Goal: Book appointment/travel/reservation

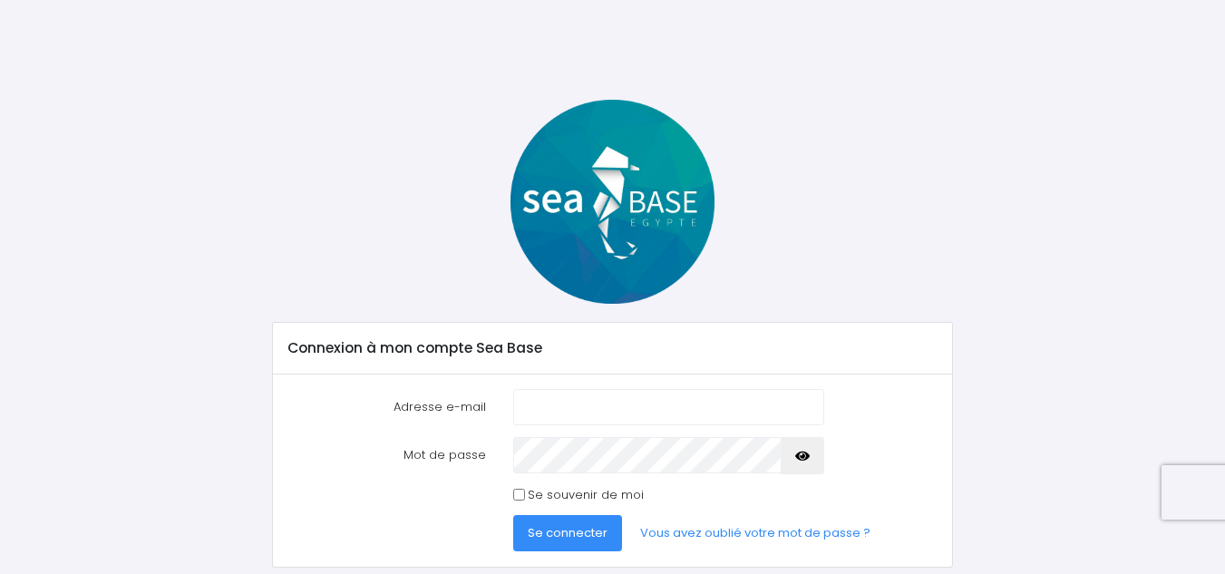
click at [654, 390] on input "Adresse e-mail" at bounding box center [668, 407] width 311 height 36
type input "C"
type input "capsulisa@gmail.com"
click at [801, 456] on icon "button" at bounding box center [802, 456] width 15 height 0
click at [560, 536] on span "Se connecter" at bounding box center [568, 532] width 80 height 17
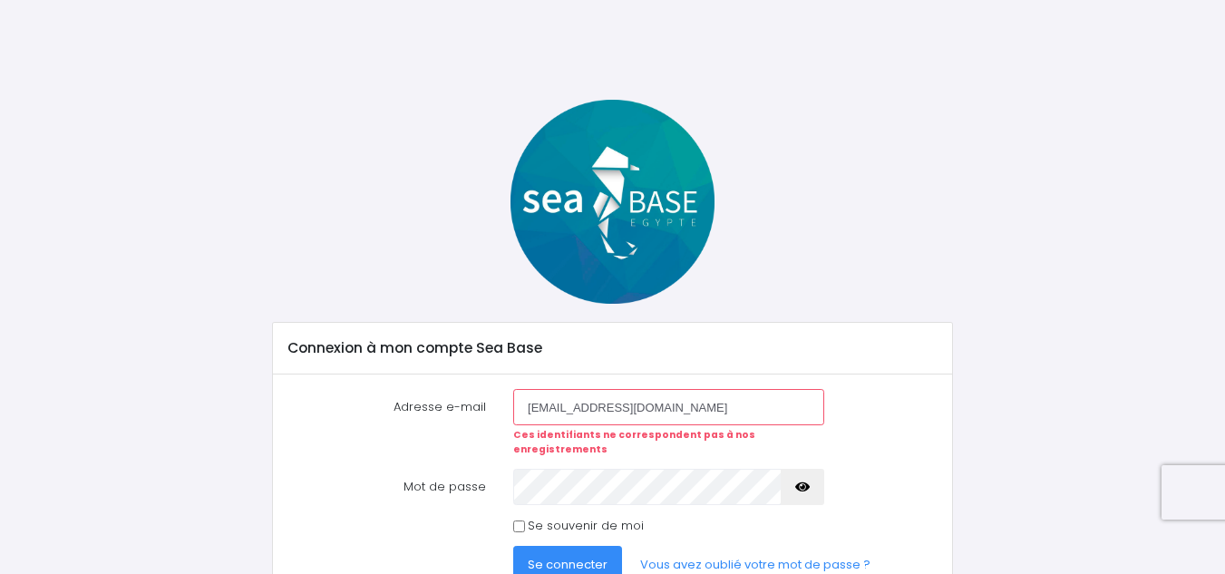
click at [674, 412] on input "[EMAIL_ADDRESS][DOMAIN_NAME]" at bounding box center [668, 407] width 311 height 36
click at [811, 470] on button "button" at bounding box center [803, 487] width 44 height 36
click at [568, 556] on span "Se connecter" at bounding box center [568, 564] width 80 height 17
click at [779, 546] on link "Vous avez oublié votre mot de passe ?" at bounding box center [755, 564] width 259 height 36
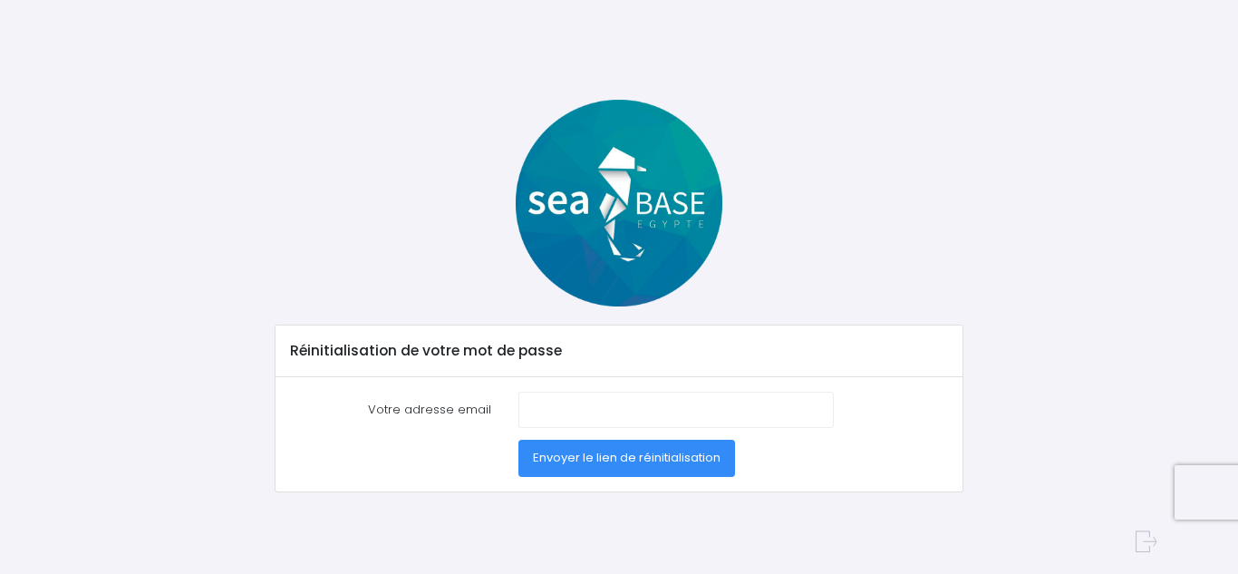
click at [500, 408] on label "Votre adresse email" at bounding box center [390, 410] width 228 height 36
click at [519, 408] on input "Votre adresse email" at bounding box center [676, 410] width 315 height 36
type input "[EMAIL_ADDRESS][DOMAIN_NAME]"
click at [662, 455] on span "Envoyer le lien de réinitialisation" at bounding box center [627, 457] width 188 height 17
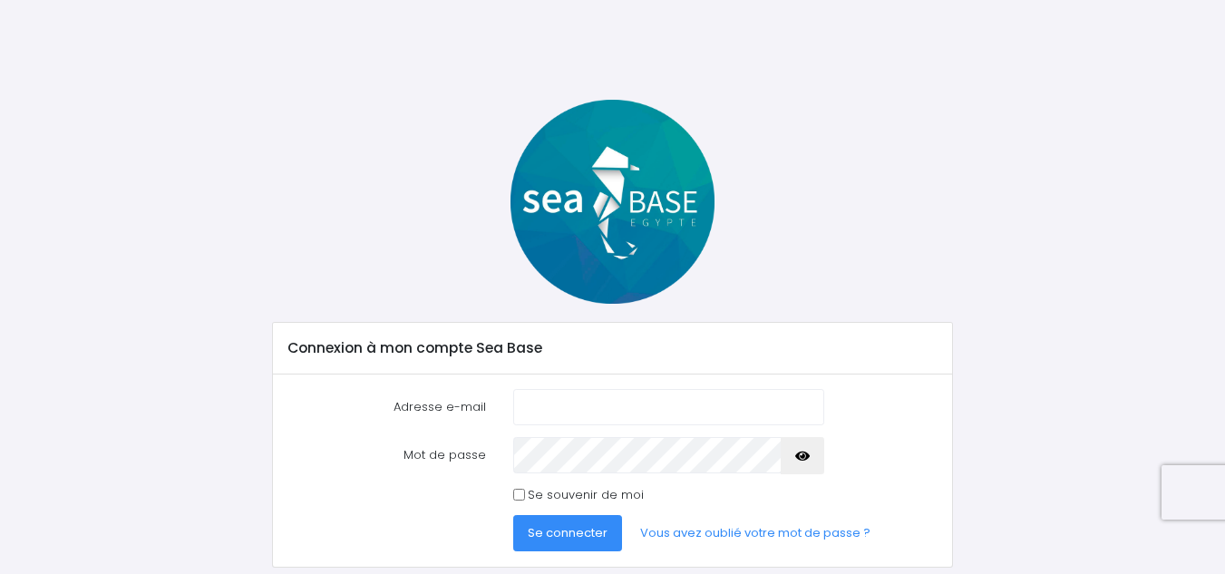
click at [649, 404] on input "Adresse e-mail" at bounding box center [668, 407] width 311 height 36
type input "capsulisa@gmail.com"
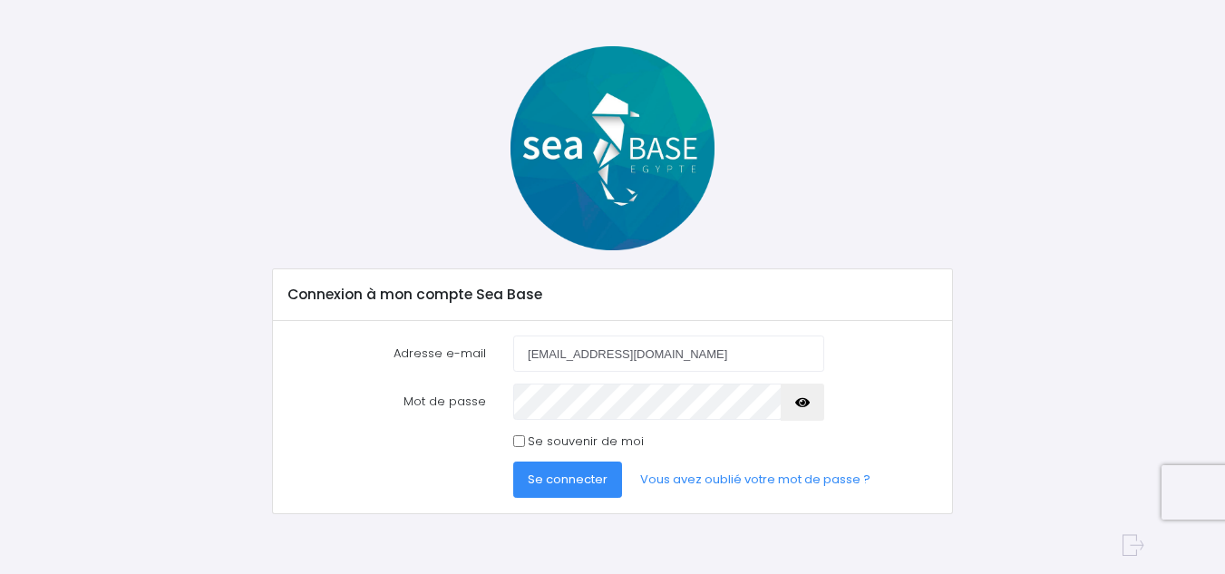
scroll to position [57, 0]
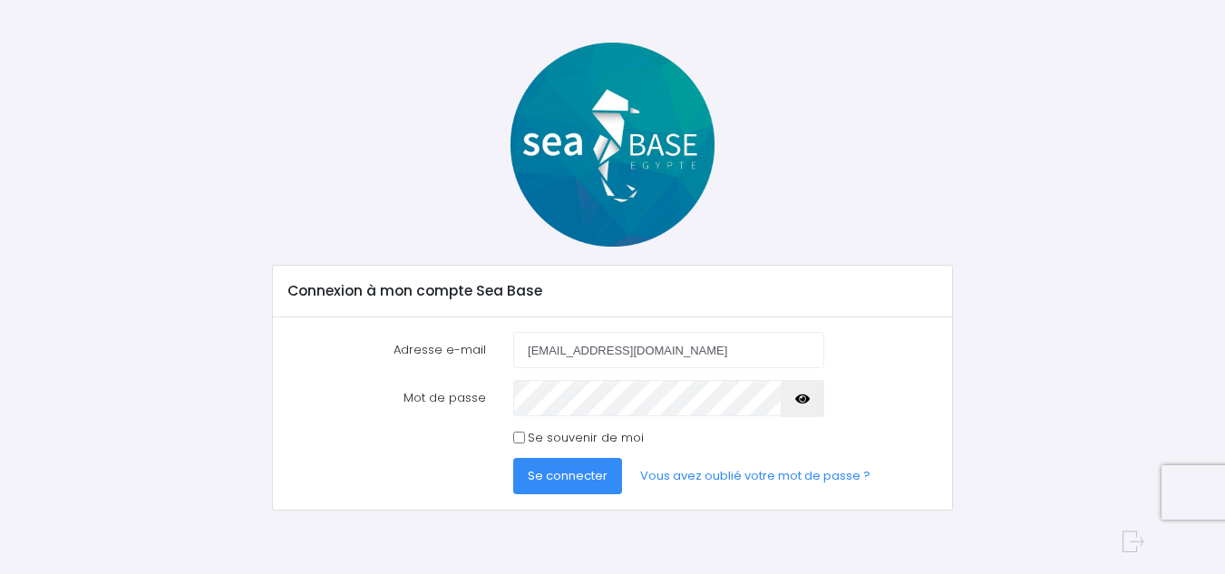
click at [797, 399] on icon "button" at bounding box center [802, 399] width 15 height 0
click at [578, 482] on span "Se connecter" at bounding box center [568, 475] width 80 height 17
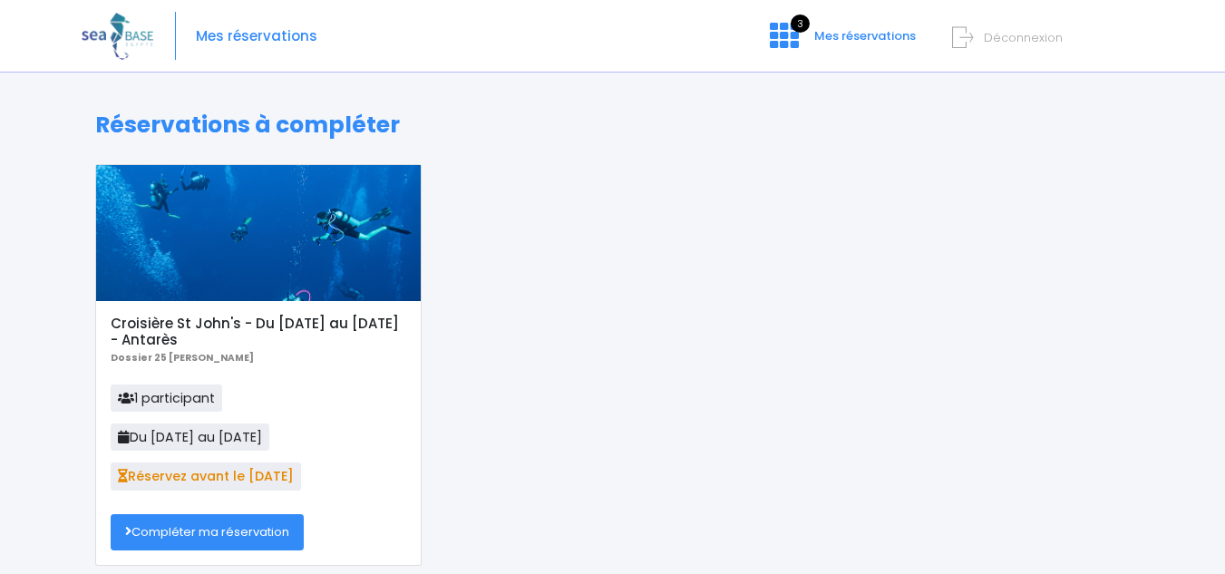
click at [251, 526] on link "Compléter ma réservation" at bounding box center [207, 532] width 193 height 36
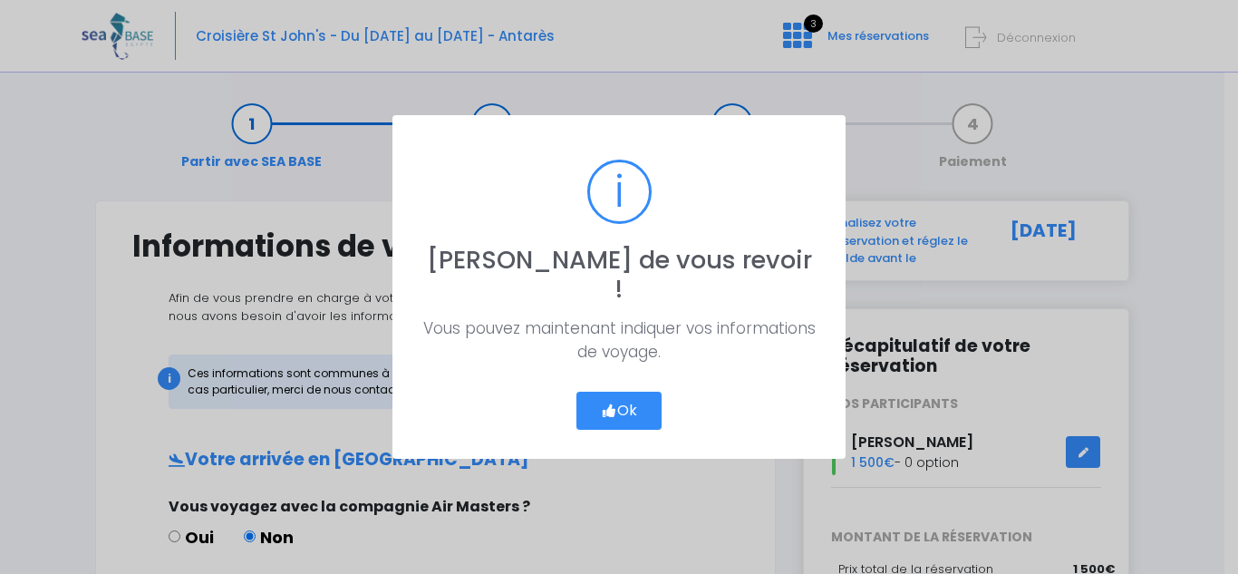
click at [620, 392] on button "Ok" at bounding box center [619, 411] width 85 height 38
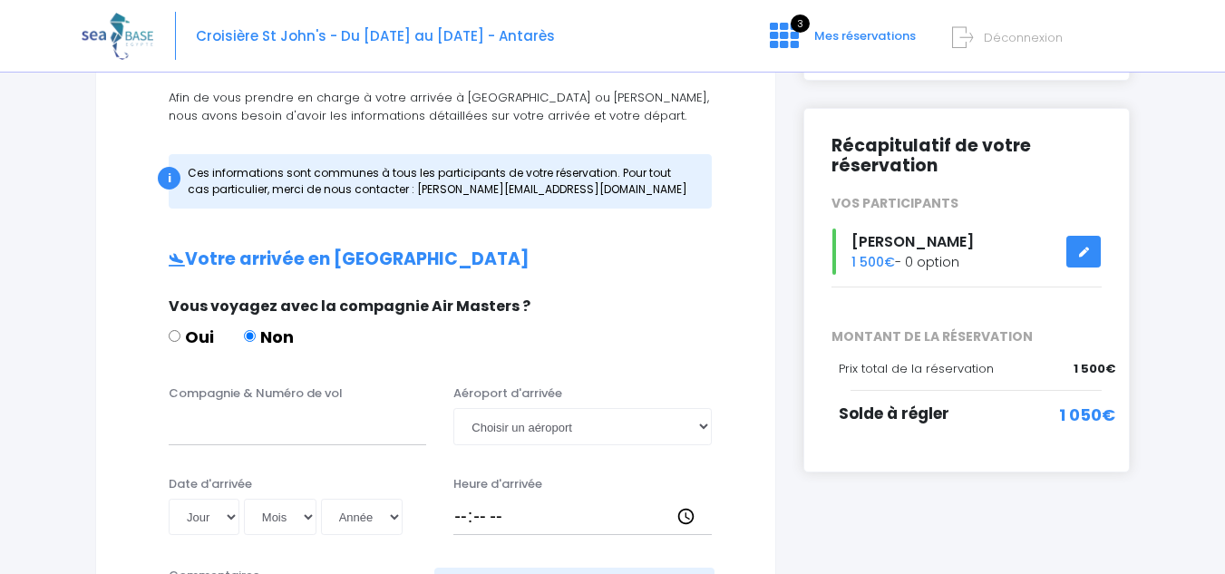
scroll to position [218, 0]
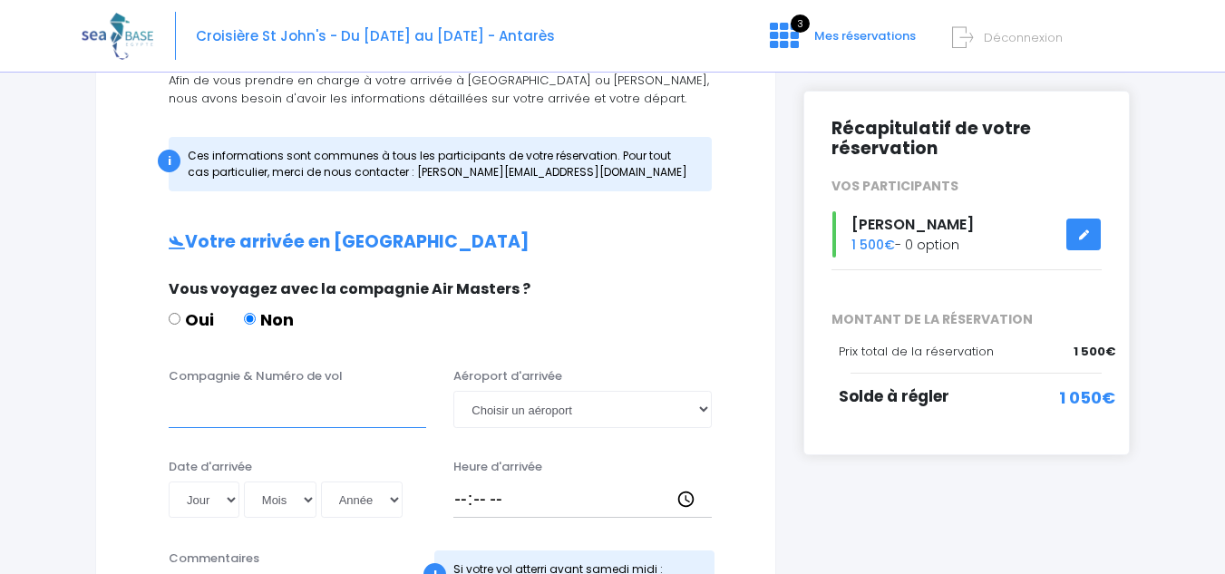
click at [333, 393] on input "Compagnie & Numéro de vol" at bounding box center [297, 409] width 257 height 36
type input "EASYJET"
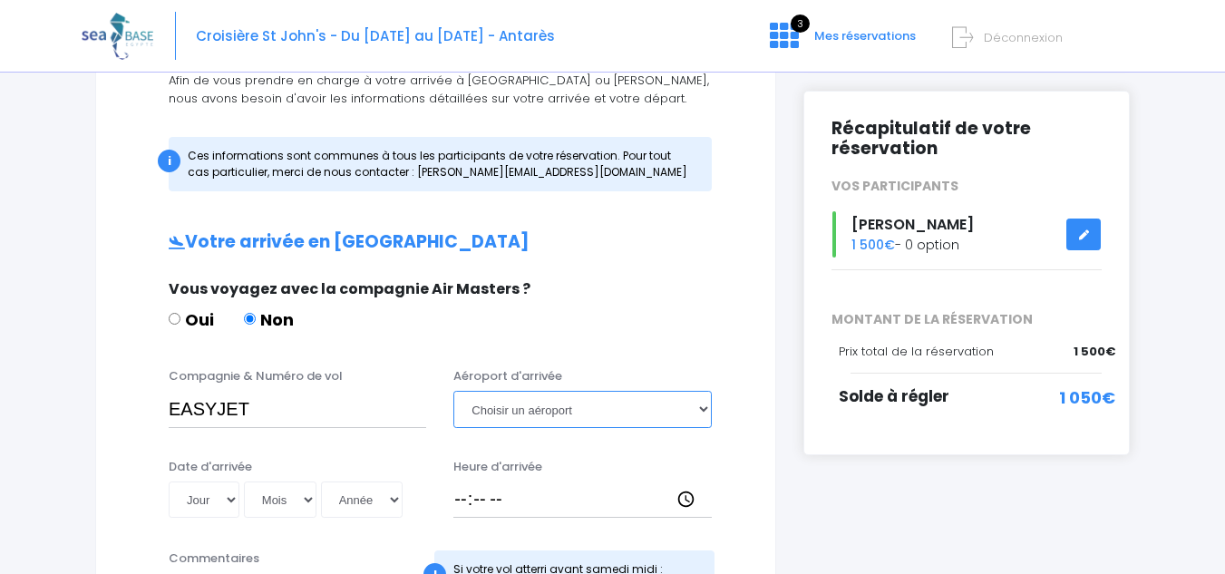
click at [575, 408] on select "Choisir un aéroport Hurghada Marsa Alam" at bounding box center [581, 409] width 257 height 36
select select "Hurghada"
click at [453, 391] on select "Choisir un aéroport Hurghada Marsa Alam" at bounding box center [581, 409] width 257 height 36
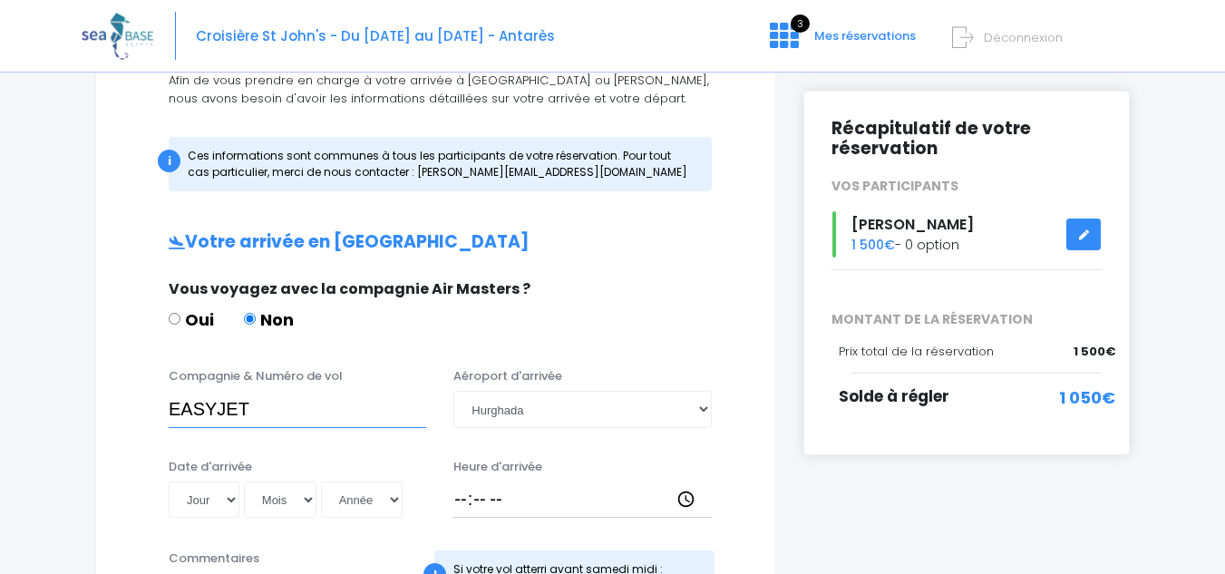
click at [267, 405] on input "EASYJET" at bounding box center [297, 409] width 257 height 36
type input "E"
click at [273, 412] on input "easyjet" at bounding box center [297, 409] width 257 height 36
type input "easyjet EZS1593"
click at [269, 461] on div "Date d'arrivée Jour 01 02 03 04 05 06 07 08 09 10 11 12 13 14 15 16 17 18 19 20…" at bounding box center [297, 488] width 285 height 61
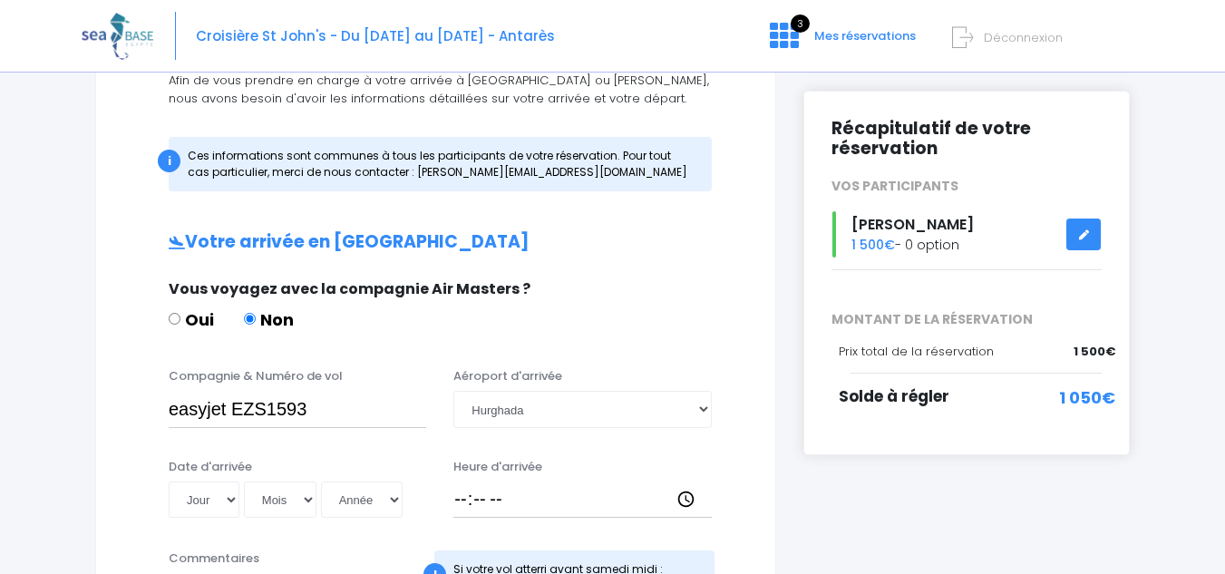
click at [218, 465] on label "Date d'arrivée" at bounding box center [210, 467] width 83 height 18
click at [218, 518] on input "Date d'arrivée" at bounding box center [289, 518] width 240 height 1
click at [231, 505] on select "Jour 01 02 03 04 05 06 07 08 09 10 11 12 13 14 15 16 17 18 19 20 21 22 23 24 25…" at bounding box center [204, 499] width 71 height 36
select select "06"
click at [169, 481] on select "Jour 01 02 03 04 05 06 07 08 09 10 11 12 13 14 15 16 17 18 19 20 21 22 23 24 25…" at bounding box center [204, 499] width 71 height 36
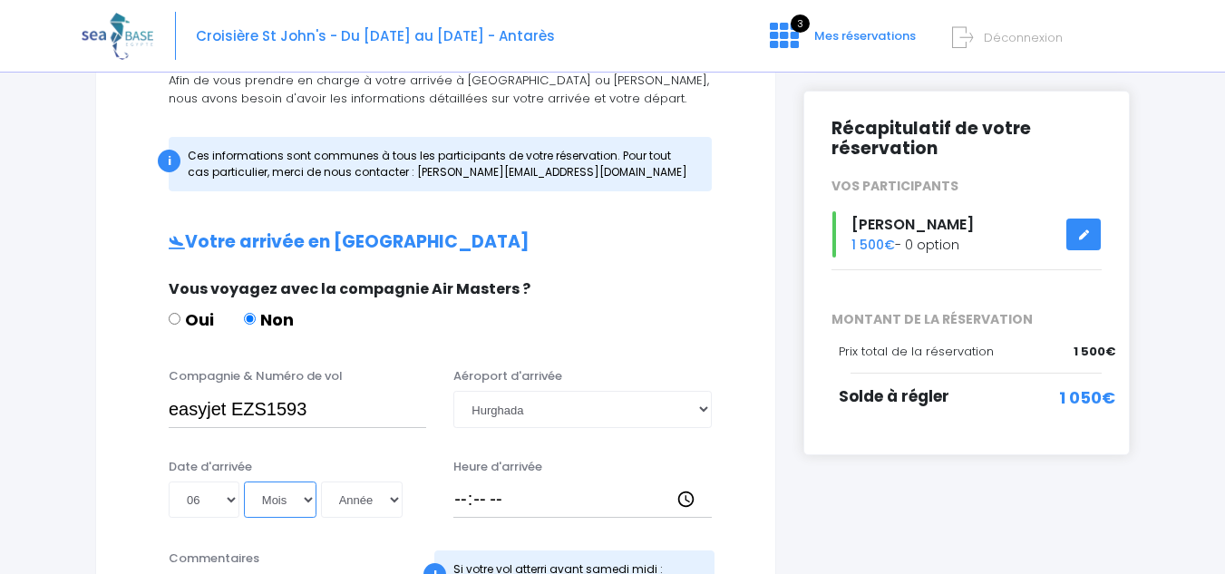
click at [309, 499] on select "Mois 01 02 03 04 05 06 07 08 09 10 11 12" at bounding box center [280, 499] width 73 height 36
select select "12"
click at [244, 481] on select "Mois 01 02 03 04 05 06 07 08 09 10 11 12" at bounding box center [280, 499] width 73 height 36
click at [392, 499] on select "Année 2045 2044 2043 2042 2041 2040 2039 2038 2037 2036 2035 2034 2033 2032 203…" at bounding box center [362, 499] width 82 height 36
select select "2025"
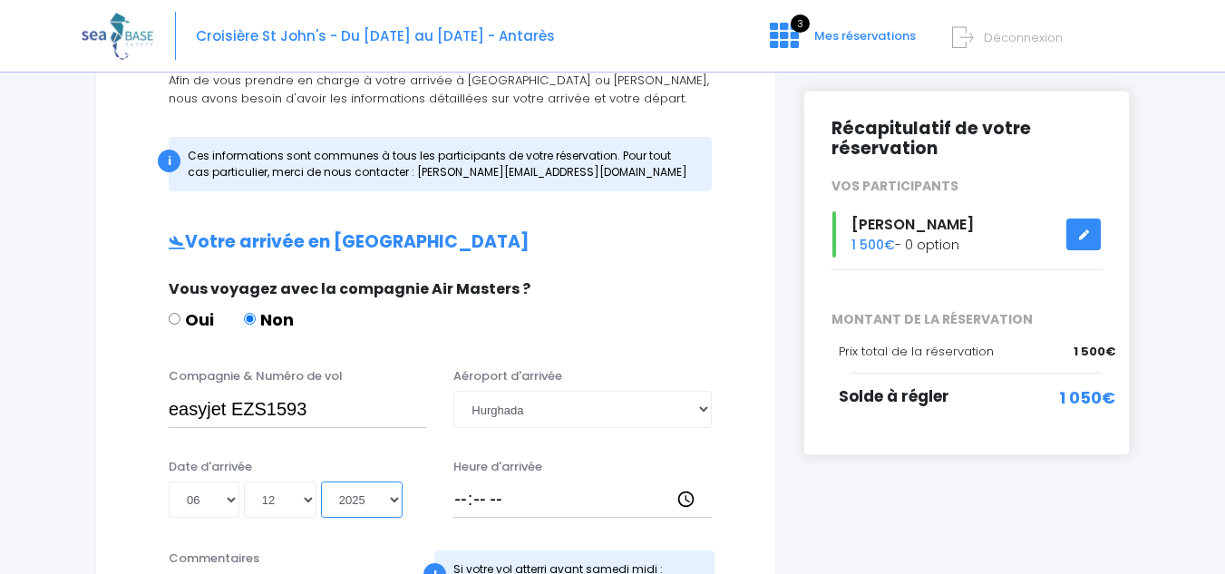
click at [321, 481] on select "Année 2045 2044 2043 2042 2041 2040 2039 2038 2037 2036 2035 2034 2033 2032 203…" at bounding box center [362, 499] width 82 height 36
type input "2025-12-06"
click at [515, 464] on label "Heure d'arrivée" at bounding box center [497, 467] width 89 height 18
click at [515, 481] on input "Heure d'arrivée" at bounding box center [581, 499] width 257 height 36
type input "13:30"
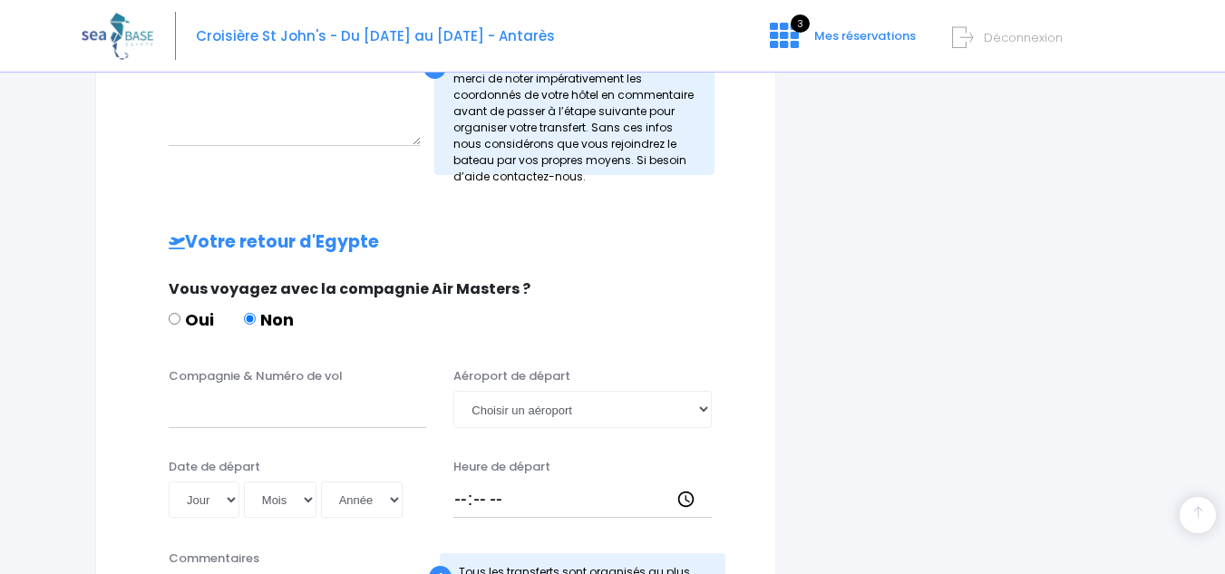
scroll to position [725, 0]
click at [318, 382] on label "Compagnie & Numéro de vol" at bounding box center [256, 375] width 174 height 18
click at [318, 390] on input "Compagnie & Numéro de vol" at bounding box center [297, 408] width 257 height 36
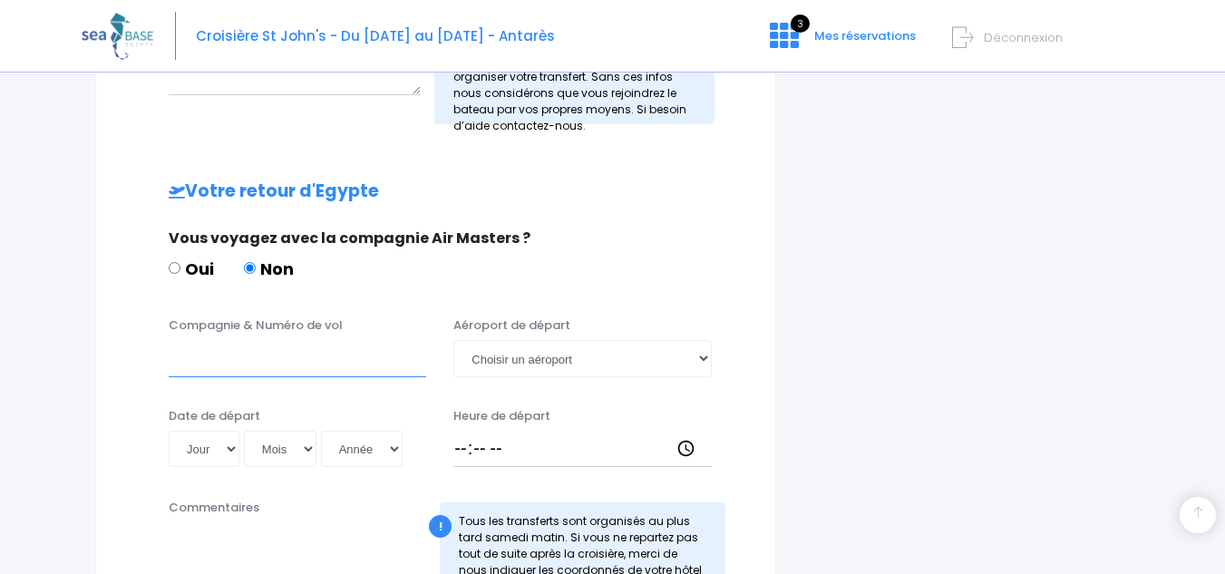
scroll to position [765, 0]
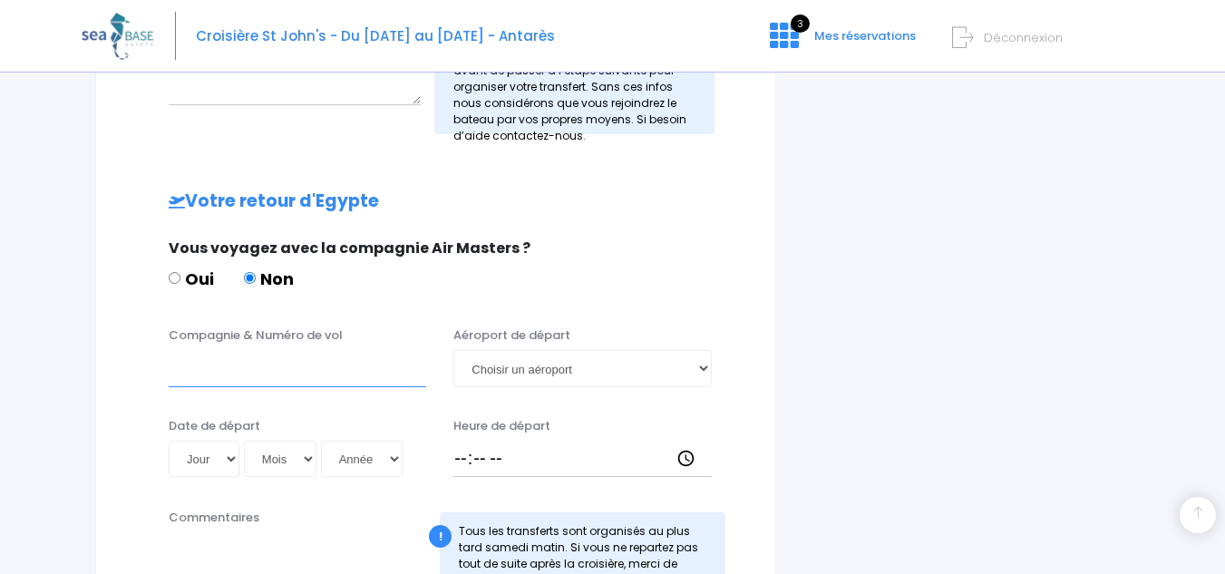
click at [283, 361] on input "Compagnie & Numéro de vol" at bounding box center [297, 368] width 257 height 36
type input "EASYJET"
click at [233, 461] on select "Jour 01 02 03 04 05 06 07 08 09 10 11 12 13 14 15 16 17 18 19 20 21 22 23 24 25…" at bounding box center [204, 459] width 71 height 36
select select "16"
click at [169, 441] on select "Jour 01 02 03 04 05 06 07 08 09 10 11 12 13 14 15 16 17 18 19 20 21 22 23 24 25…" at bounding box center [204, 459] width 71 height 36
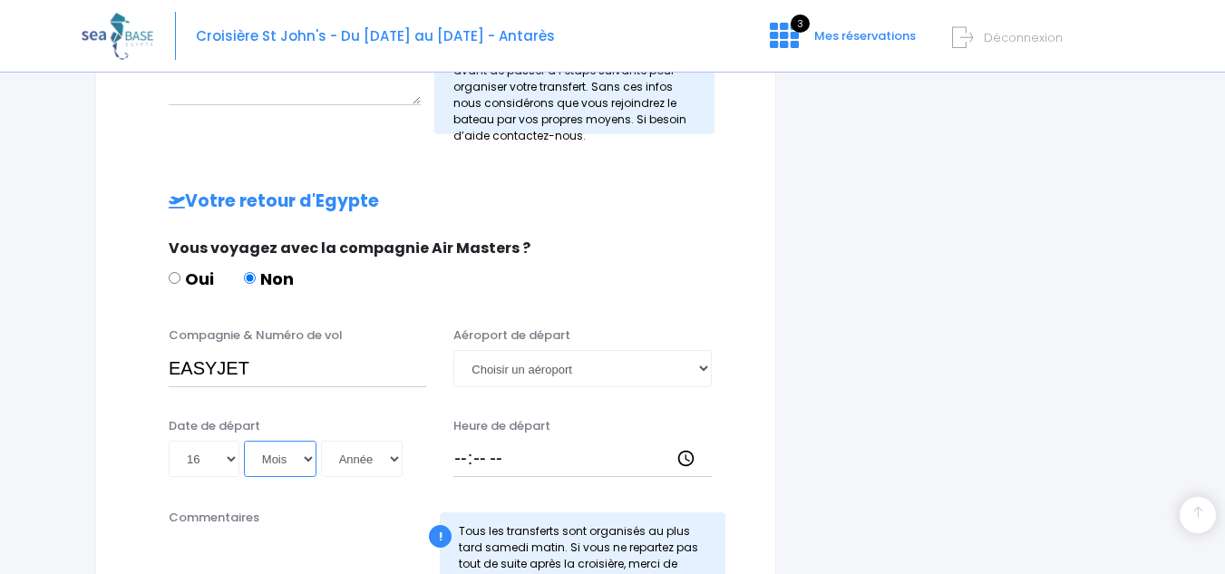
click at [309, 461] on select "Mois 01 02 03 04 05 06 07 08 09 10 11 12" at bounding box center [280, 459] width 73 height 36
select select "12"
click at [244, 441] on select "Mois 01 02 03 04 05 06 07 08 09 10 11 12" at bounding box center [280, 459] width 73 height 36
click at [393, 461] on select "Année 2045 2044 2043 2042 2041 2040 2039 2038 2037 2036 2035 2034 2033 2032 203…" at bounding box center [362, 459] width 82 height 36
select select "2025"
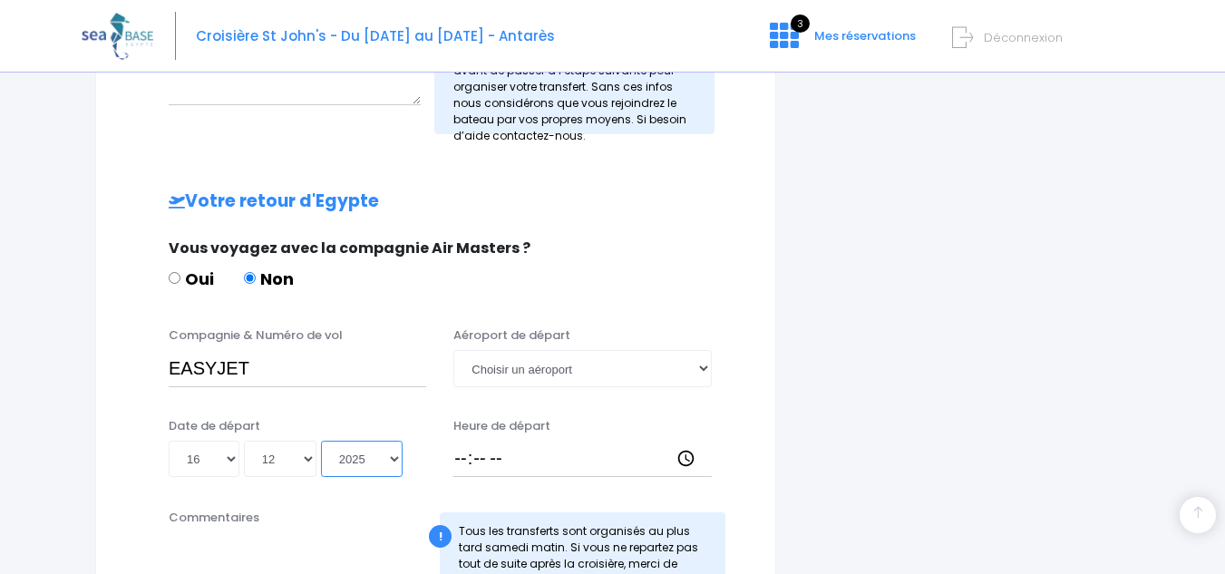
click at [321, 441] on select "Année 2045 2044 2043 2042 2041 2040 2039 2038 2037 2036 2035 2034 2033 2032 203…" at bounding box center [362, 459] width 82 height 36
type input "2025-12-16"
click at [563, 372] on select "Choisir un aéroport Hurghada Marsa Alam" at bounding box center [581, 368] width 257 height 36
select select "Hurghada"
click at [453, 350] on select "Choisir un aéroport Hurghada Marsa Alam" at bounding box center [581, 368] width 257 height 36
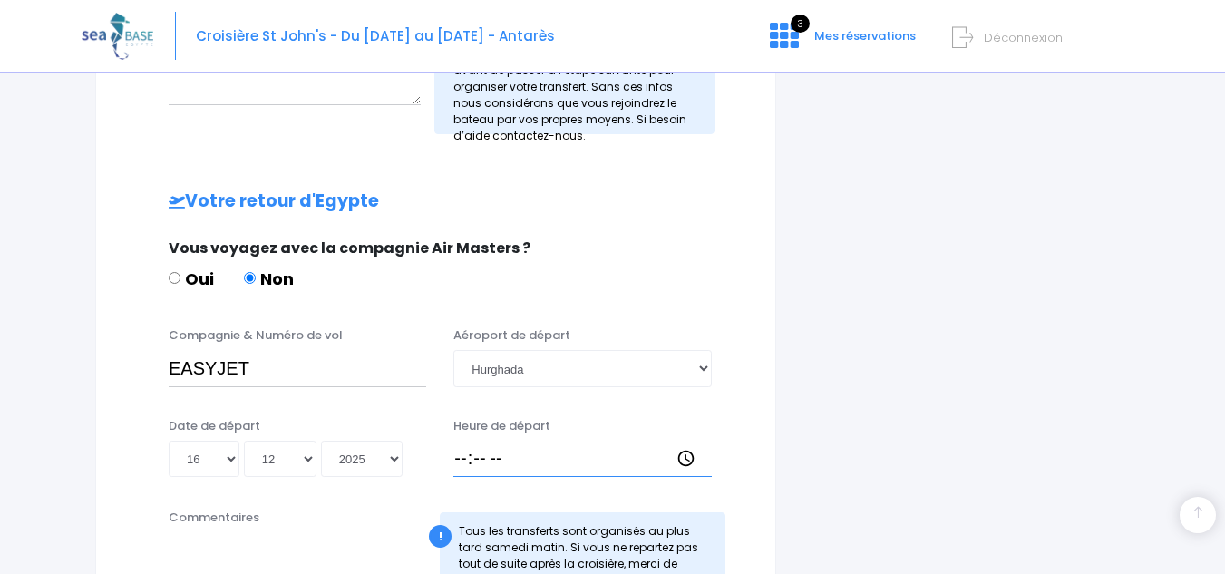
click at [485, 456] on input "Heure de départ" at bounding box center [581, 459] width 257 height 36
click at [457, 456] on input "Heure de départ" at bounding box center [581, 459] width 257 height 36
type input "15:45"
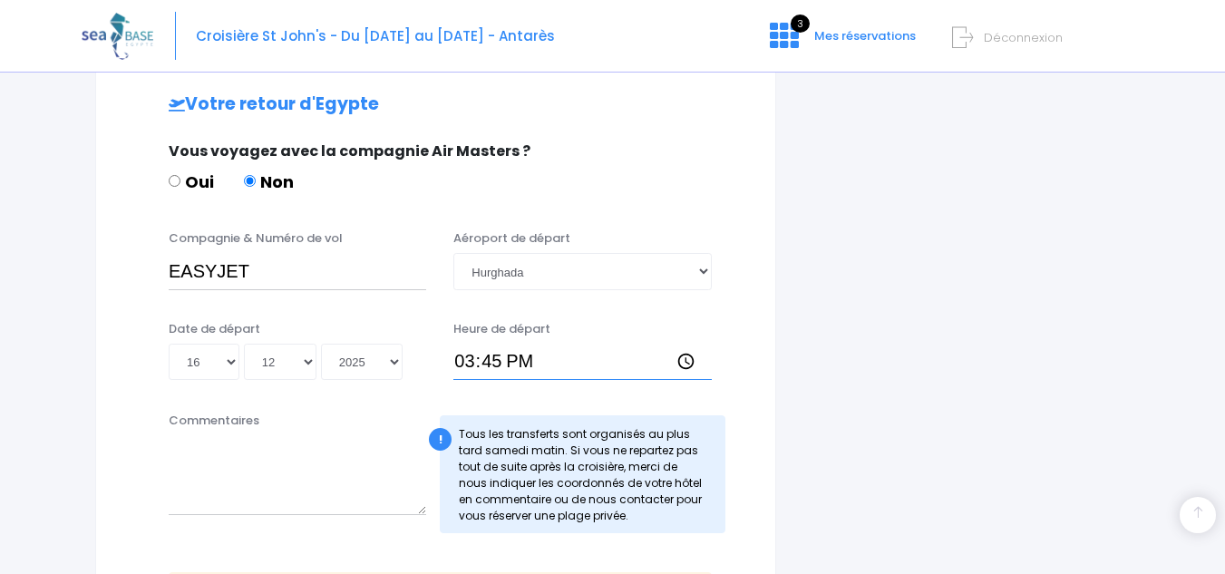
scroll to position [874, 0]
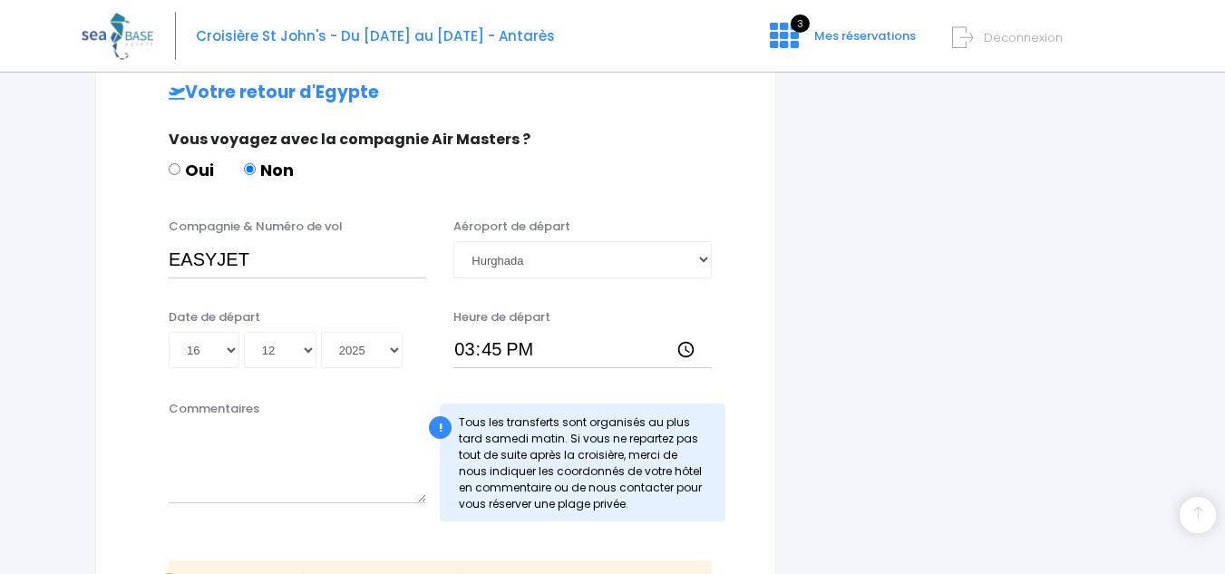
click at [317, 422] on div "Commentaires" at bounding box center [297, 460] width 285 height 121
click at [237, 420] on div "Commentaires" at bounding box center [297, 460] width 285 height 121
click at [240, 408] on label "Commentaires" at bounding box center [214, 409] width 91 height 18
click at [240, 423] on textarea "Commentaires" at bounding box center [297, 463] width 257 height 80
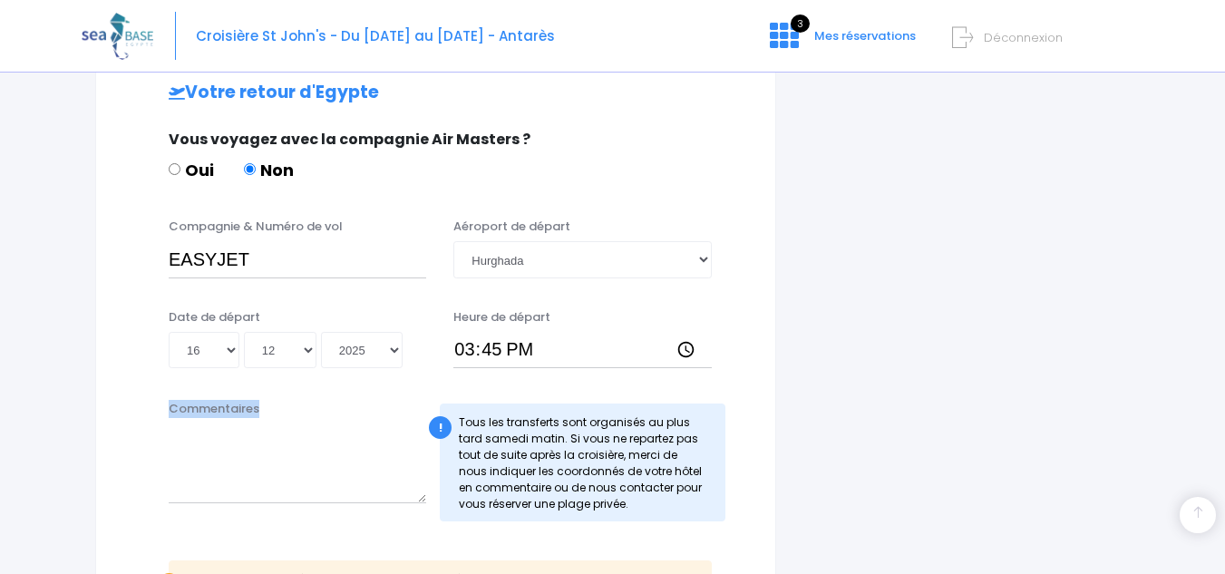
click at [240, 408] on label "Commentaires" at bounding box center [214, 409] width 91 height 18
click at [240, 423] on textarea "Commentaires" at bounding box center [297, 463] width 257 height 80
click at [240, 408] on label "Commentaires" at bounding box center [214, 409] width 91 height 18
click at [240, 423] on textarea "Commentaires" at bounding box center [297, 463] width 257 height 80
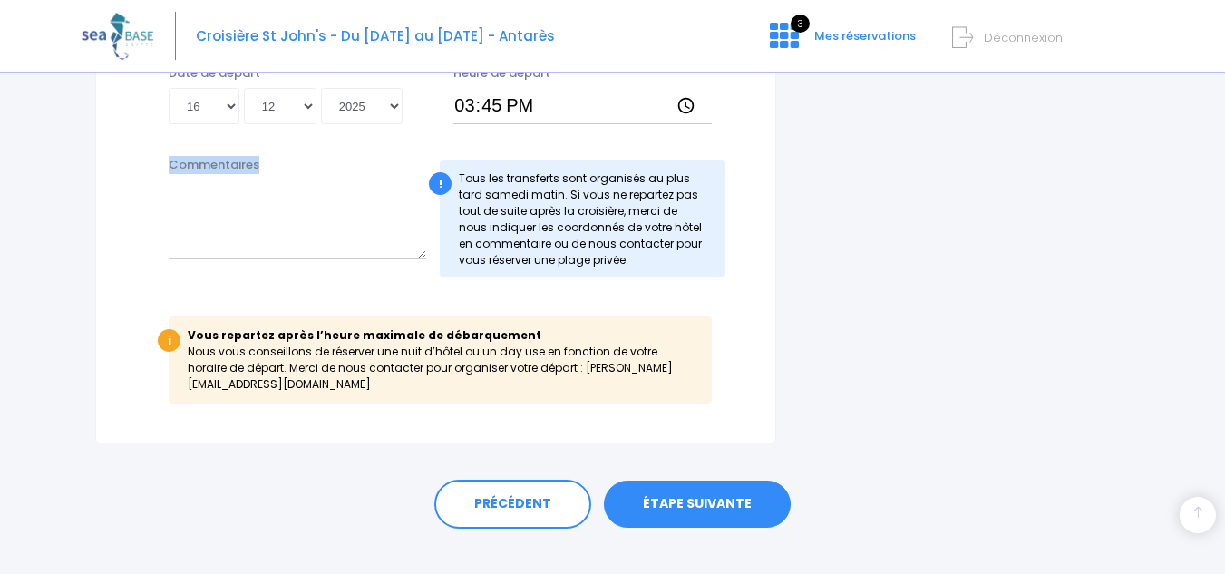
scroll to position [1129, 0]
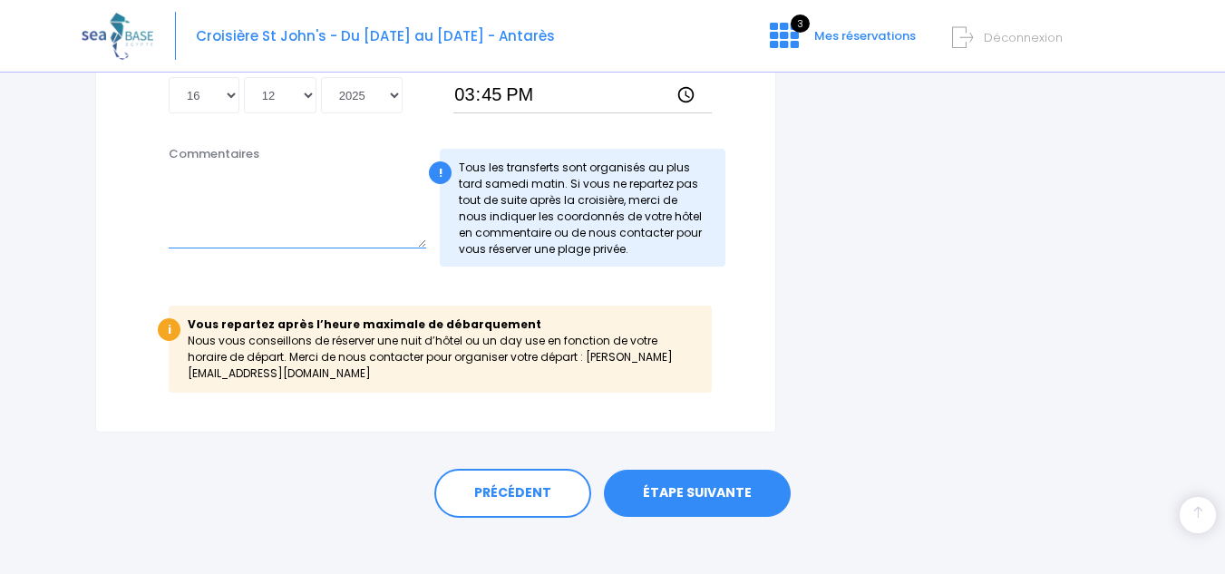
click at [296, 177] on textarea "Commentaires" at bounding box center [297, 209] width 257 height 80
click at [216, 188] on textarea "Je reste " jours" at bounding box center [297, 209] width 257 height 80
click at [217, 180] on textarea "Je reste " jours" at bounding box center [297, 209] width 257 height 80
click at [273, 187] on textarea "Je reste 3 jours" at bounding box center [297, 209] width 257 height 80
type textarea "Je reste 3 jours à hughada"
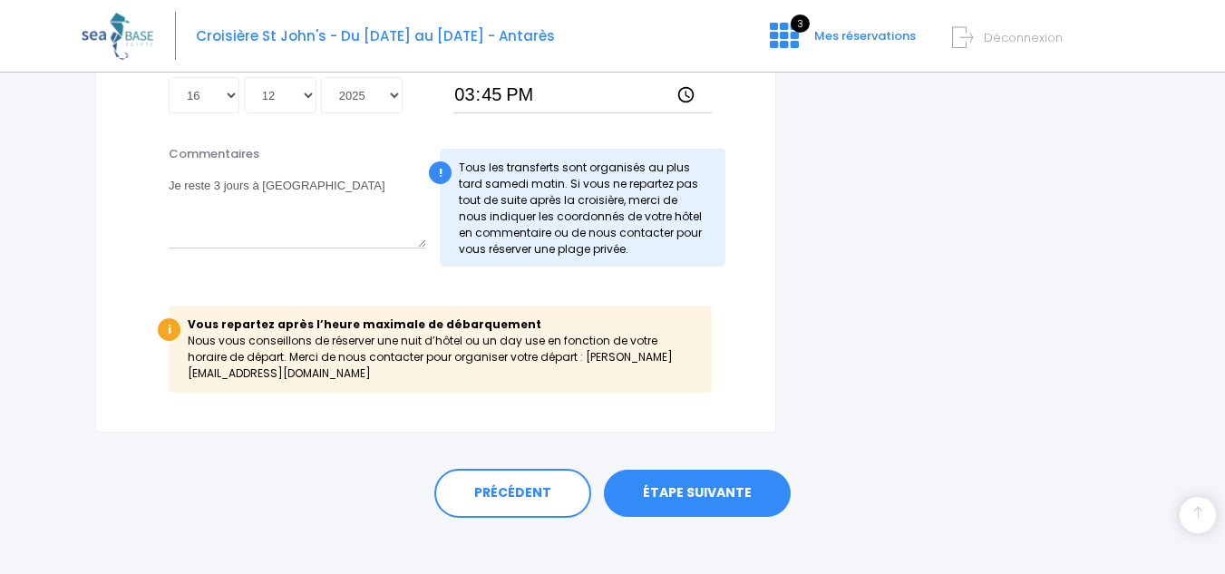
click at [705, 477] on link "ÉTAPE SUIVANTE" at bounding box center [697, 493] width 187 height 47
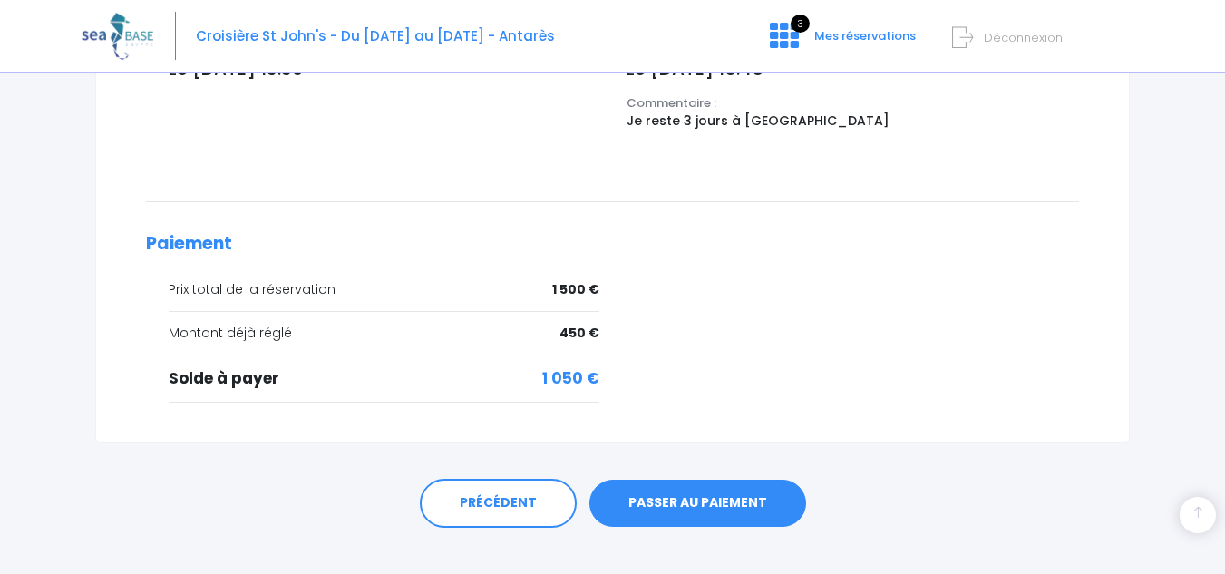
scroll to position [750, 0]
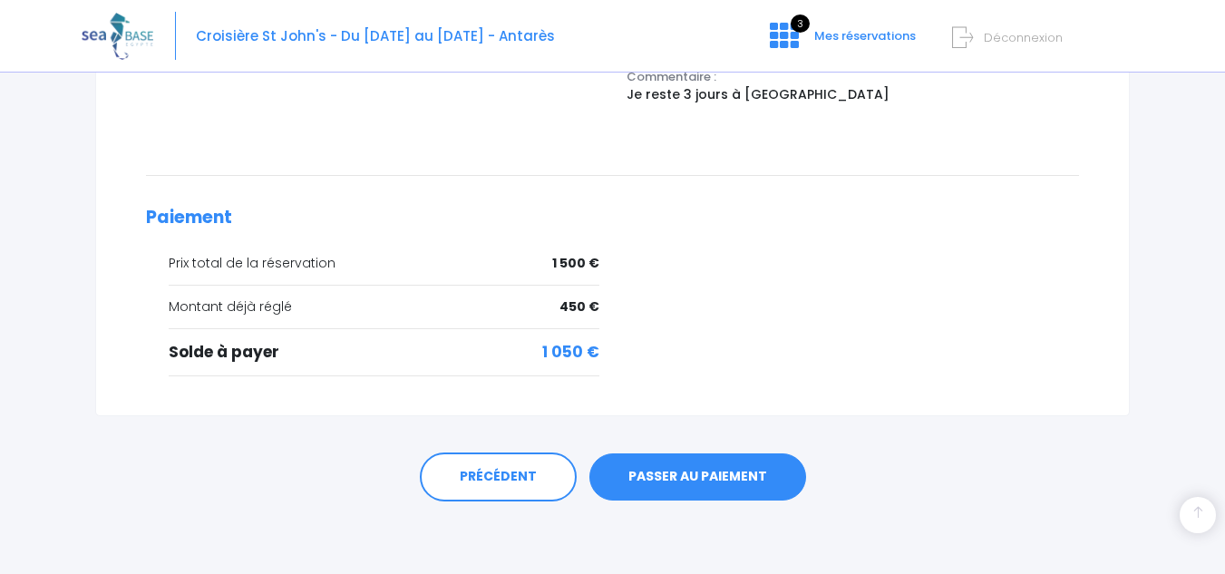
click at [675, 479] on link "PASSER AU PAIEMENT" at bounding box center [697, 476] width 217 height 47
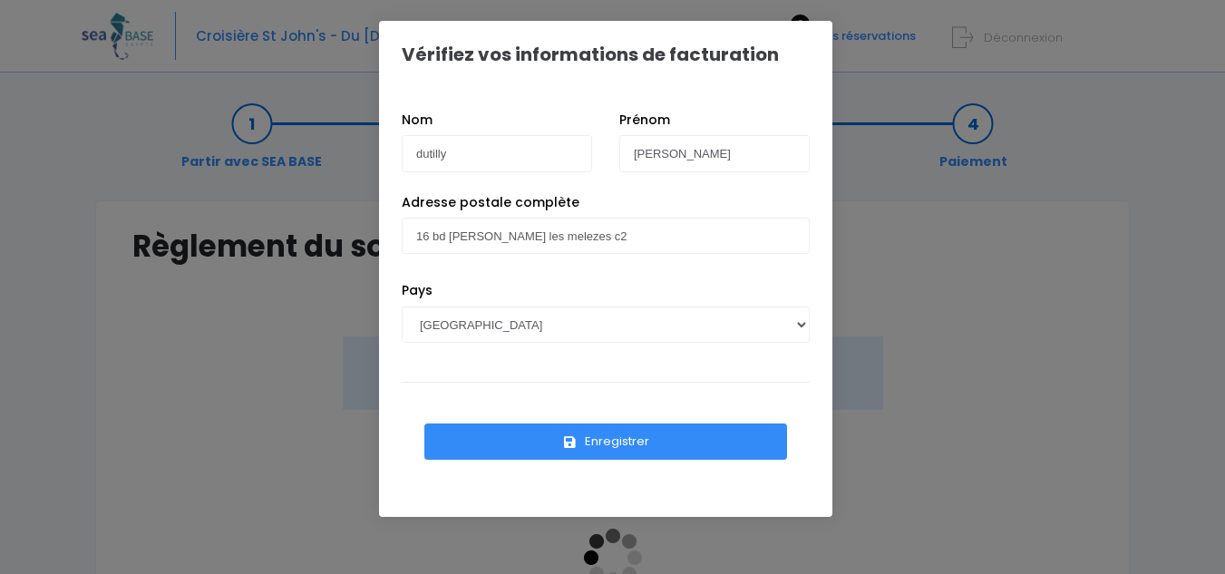
click at [611, 451] on button "Enregistrer" at bounding box center [605, 441] width 363 height 36
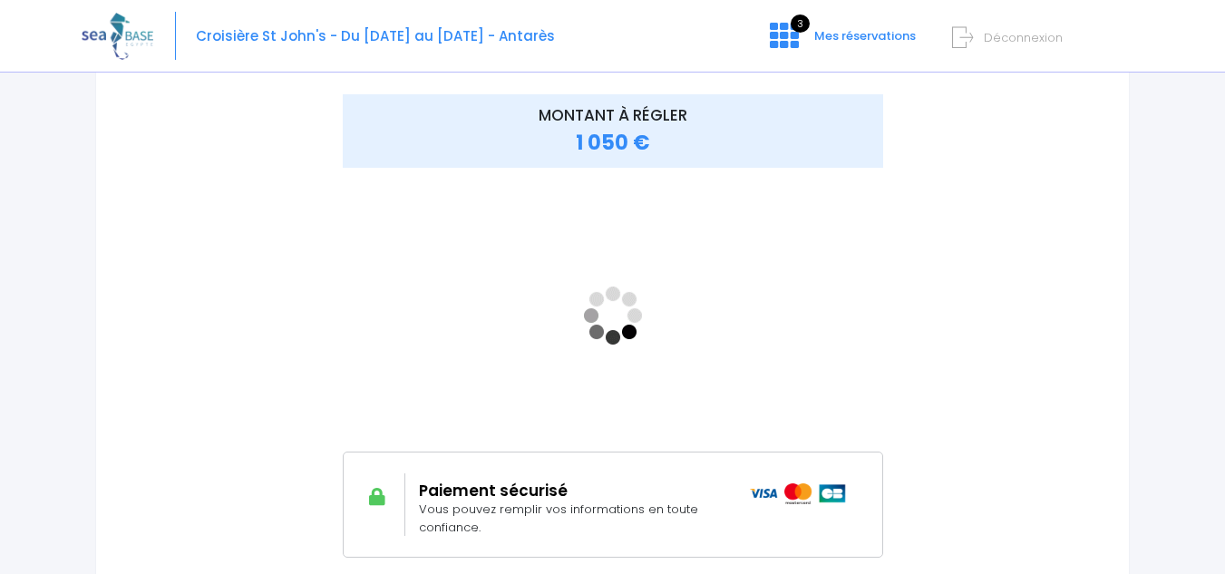
scroll to position [278, 0]
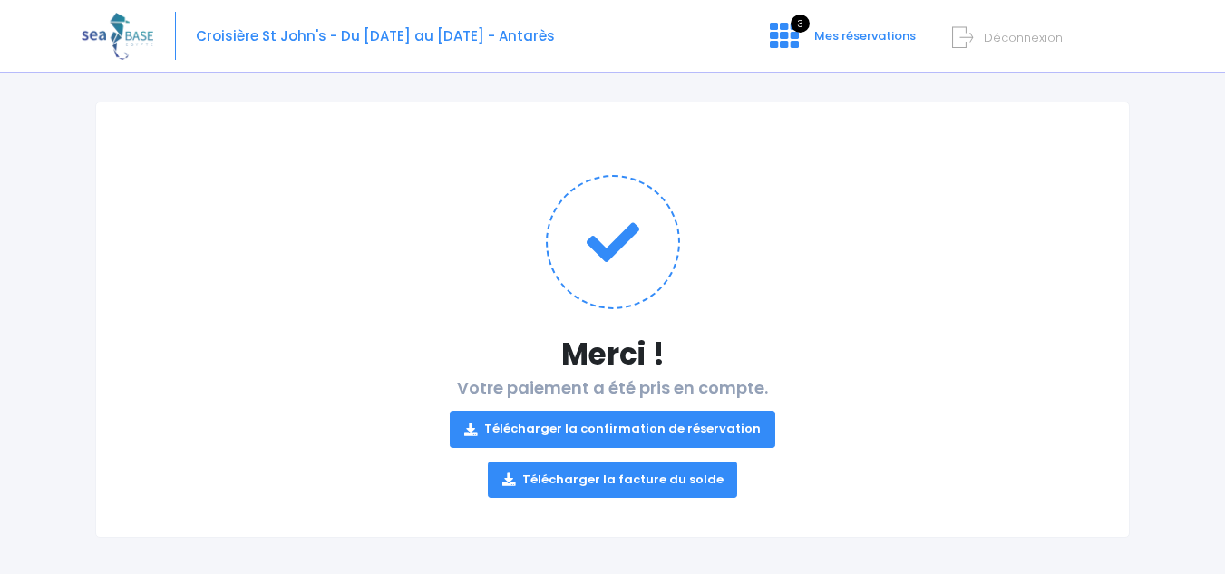
scroll to position [108, 0]
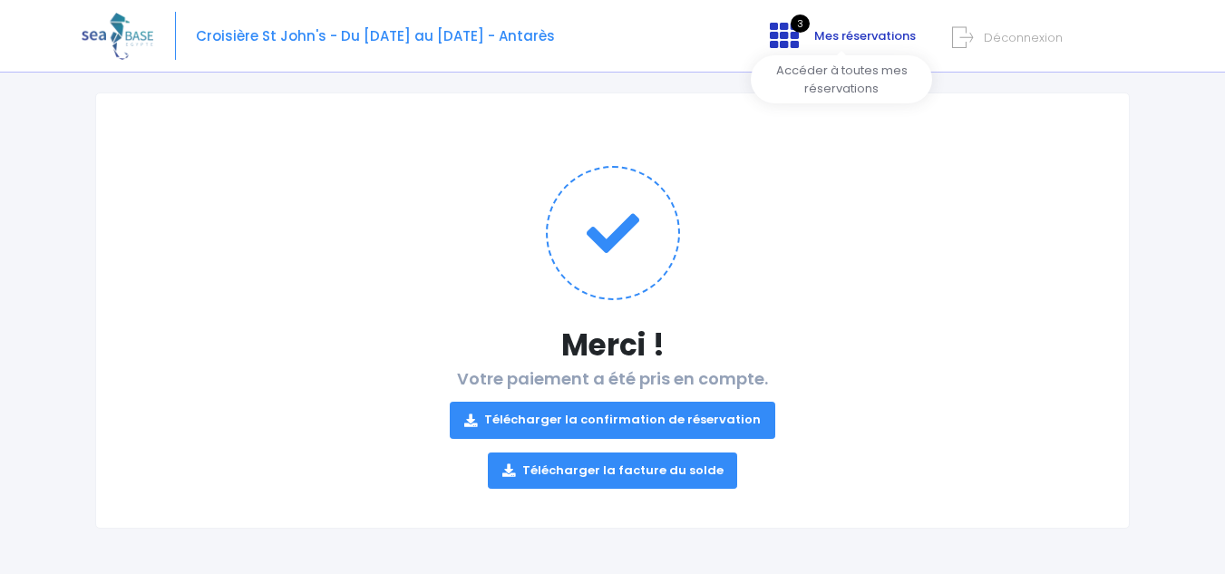
click at [853, 34] on span "Mes réservations" at bounding box center [865, 35] width 102 height 17
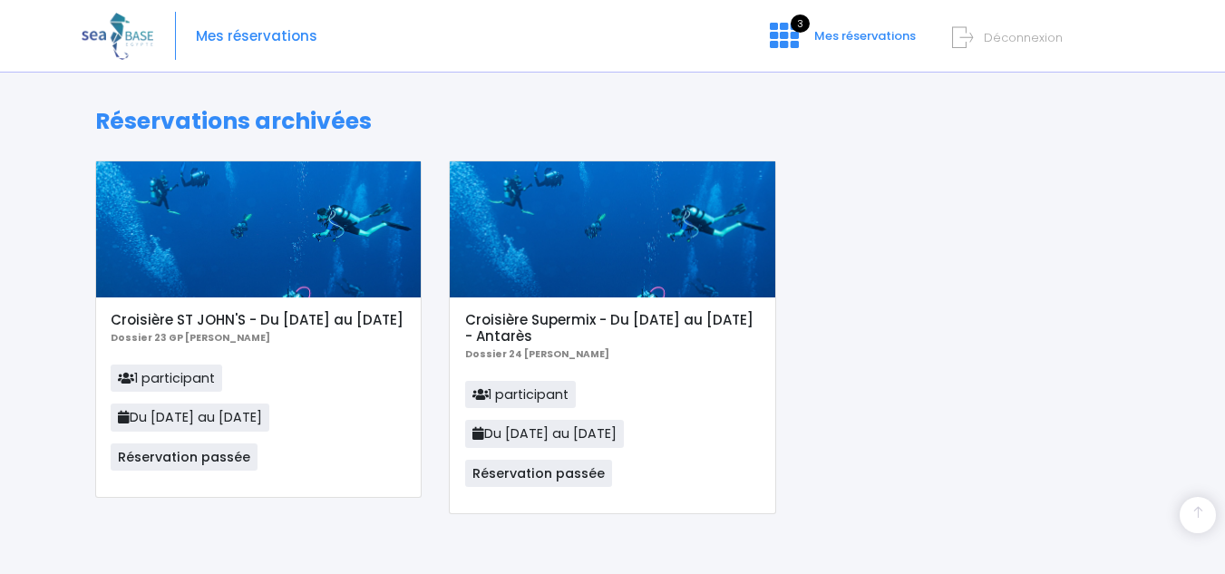
scroll to position [616, 0]
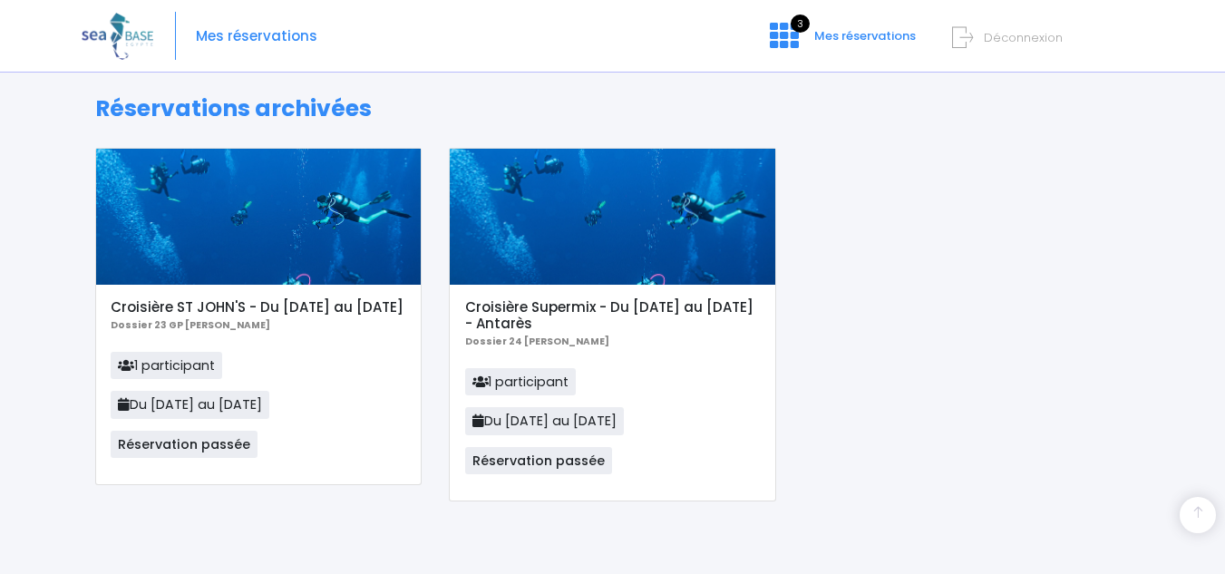
click at [1013, 42] on span "Déconnexion" at bounding box center [1023, 37] width 79 height 17
